Goal: Find specific page/section: Find specific page/section

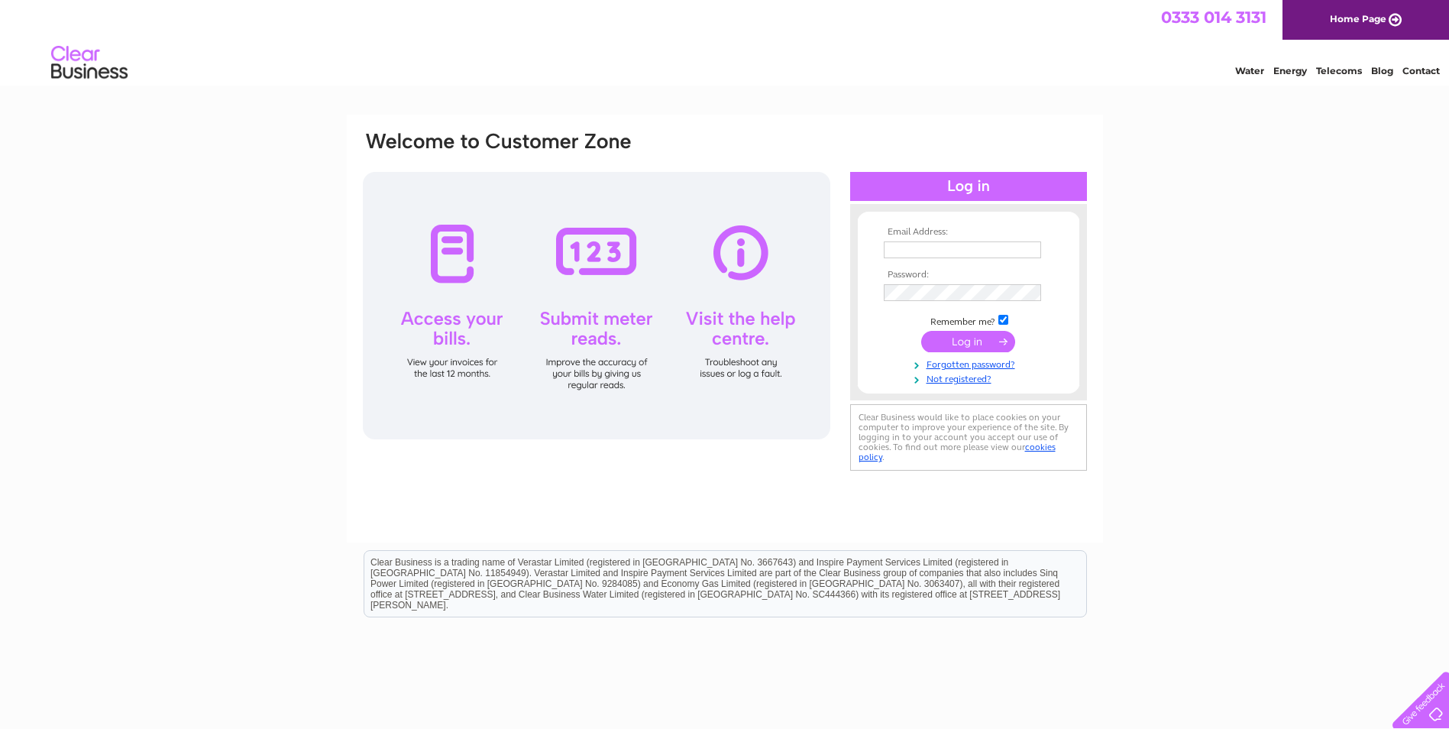
type input "[EMAIL_ADDRESS][DOMAIN_NAME]"
click at [966, 342] on input "submit" at bounding box center [968, 341] width 94 height 21
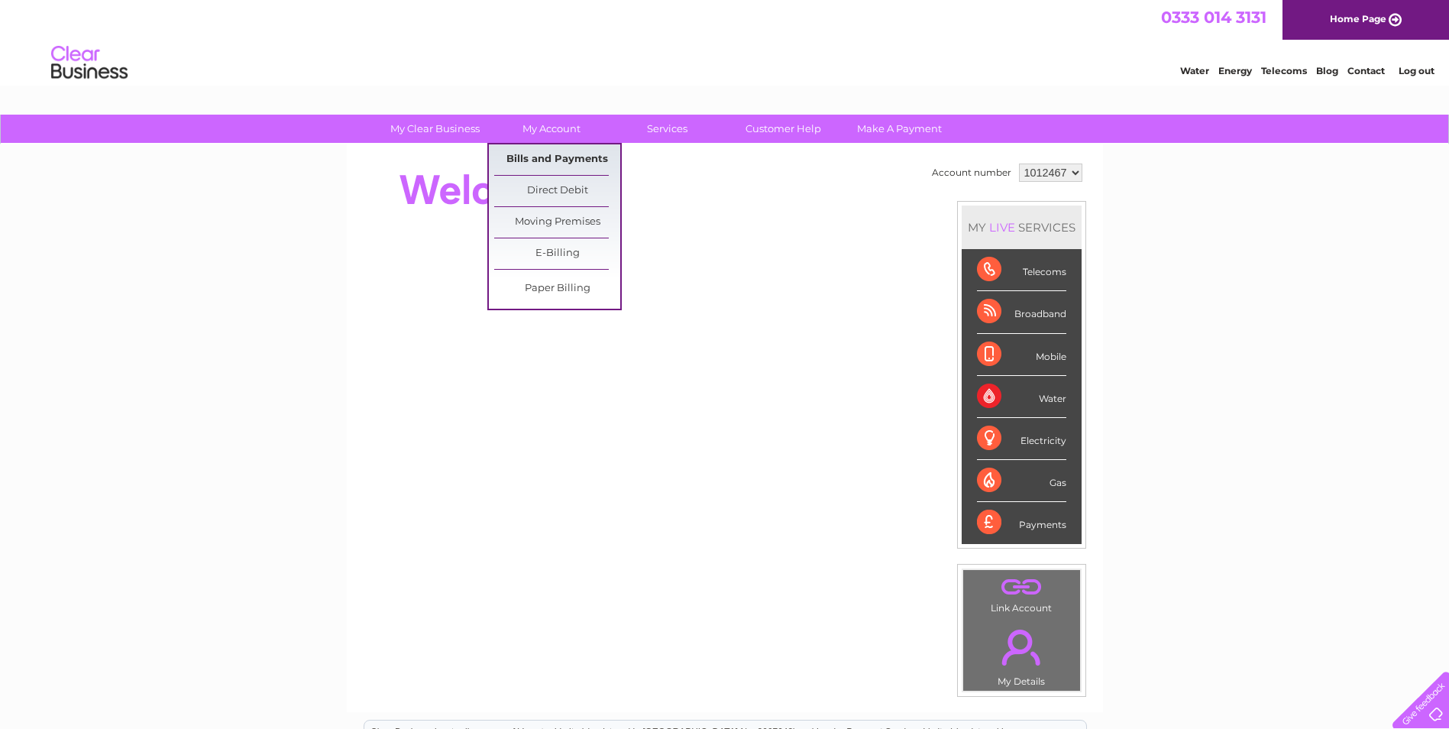
click at [568, 148] on link "Bills and Payments" at bounding box center [557, 159] width 126 height 31
click at [571, 154] on link "Bills and Payments" at bounding box center [557, 159] width 126 height 31
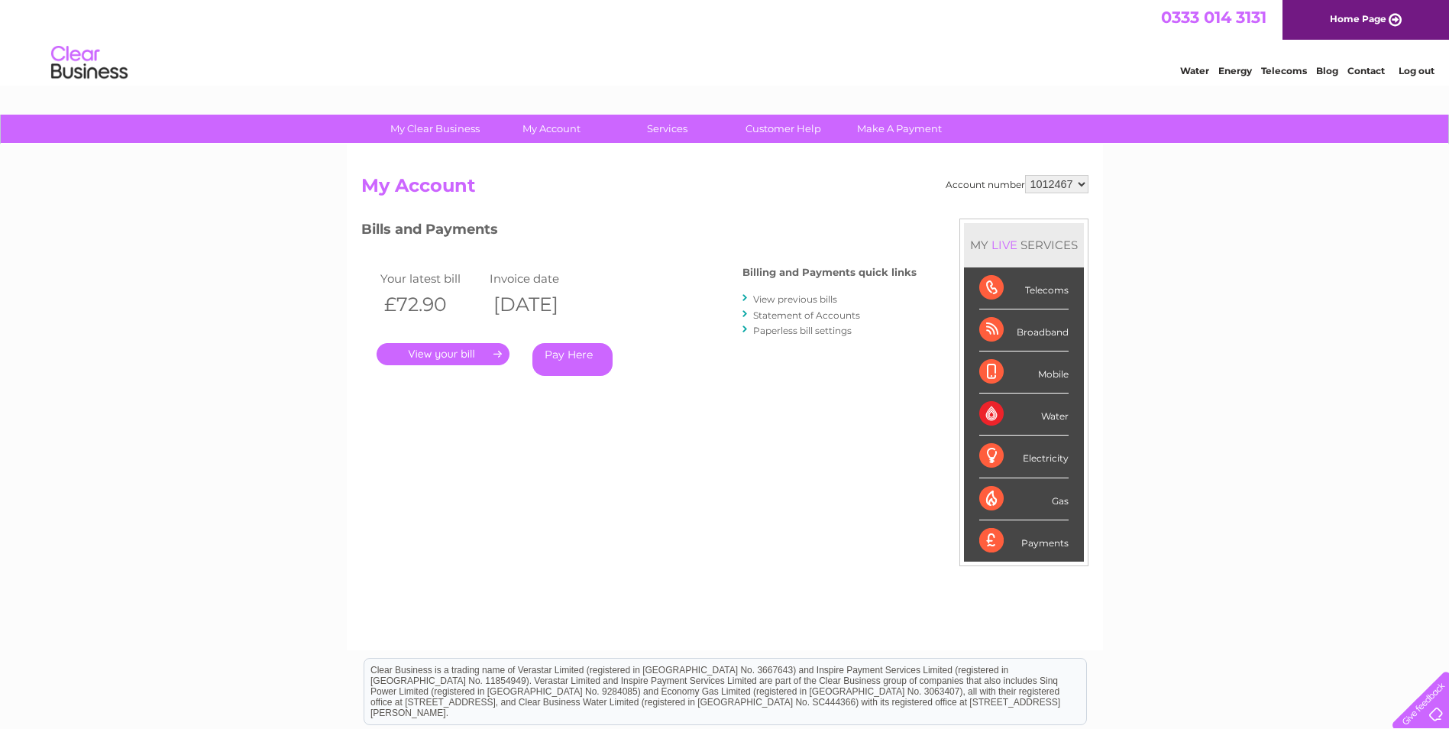
click at [473, 354] on link "." at bounding box center [443, 354] width 133 height 22
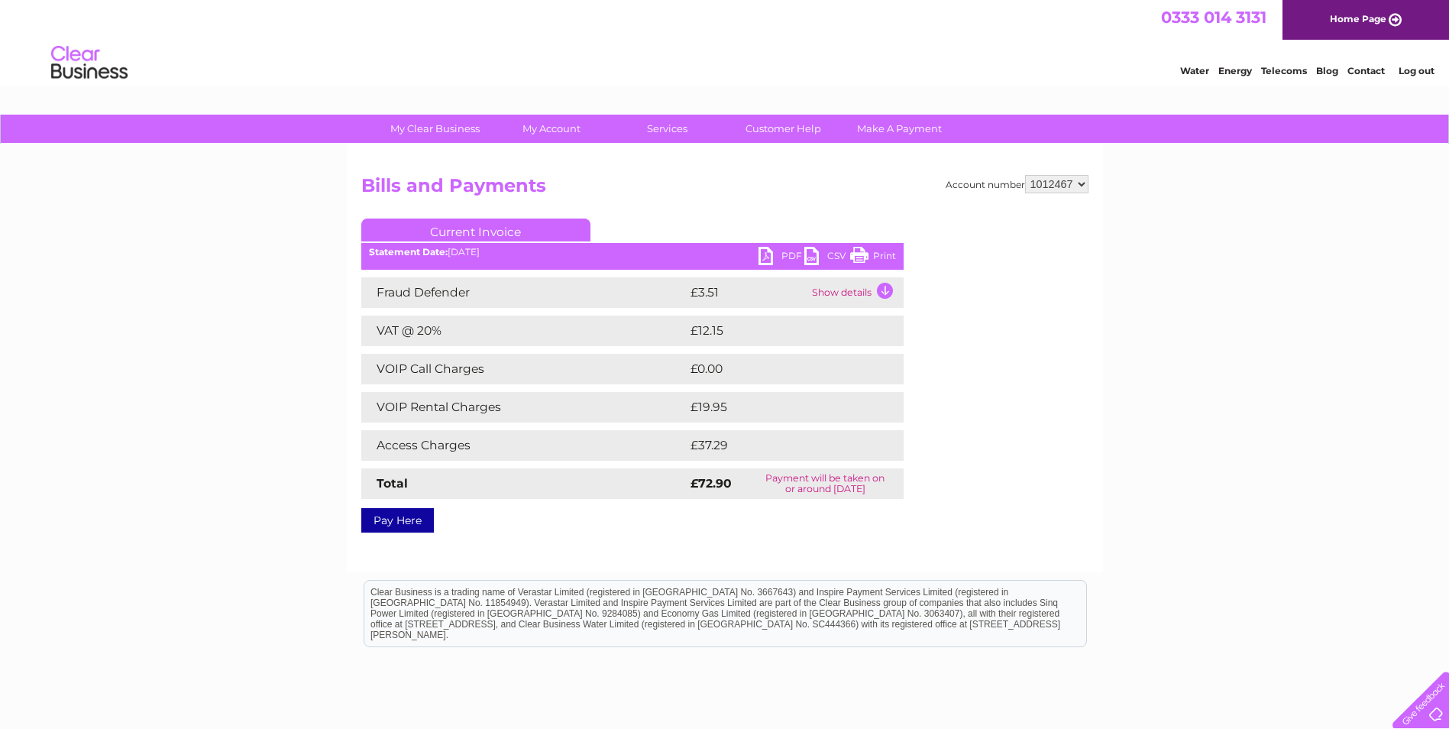
click at [880, 257] on link "Print" at bounding box center [873, 258] width 46 height 22
